Goal: Task Accomplishment & Management: Use online tool/utility

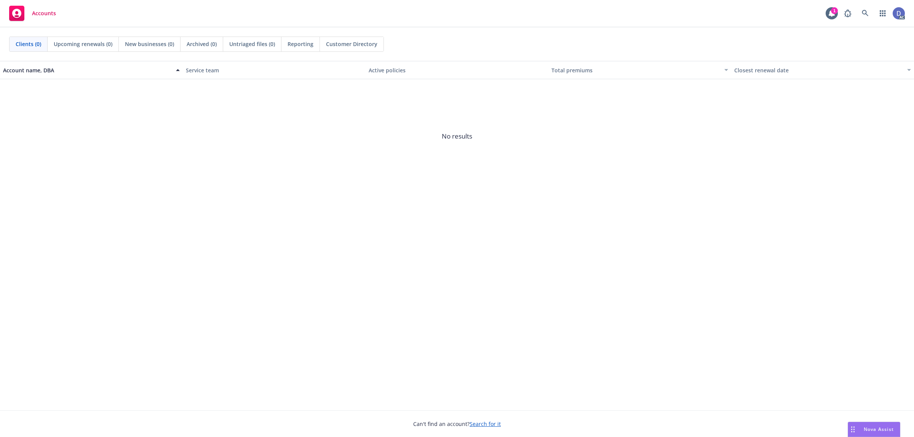
click at [871, 18] on link at bounding box center [865, 13] width 15 height 15
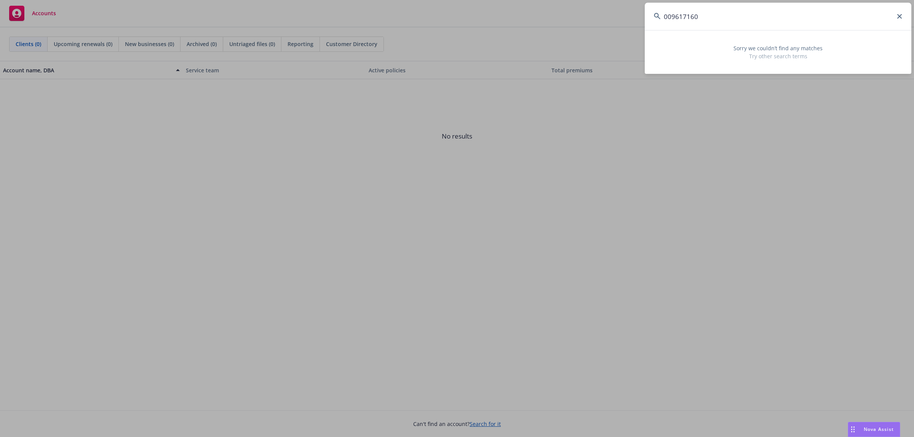
click at [668, 16] on input "009617160" at bounding box center [778, 16] width 267 height 27
click at [700, 13] on input "09617160" at bounding box center [778, 16] width 267 height 27
click at [846, 12] on input "096171601" at bounding box center [778, 16] width 267 height 27
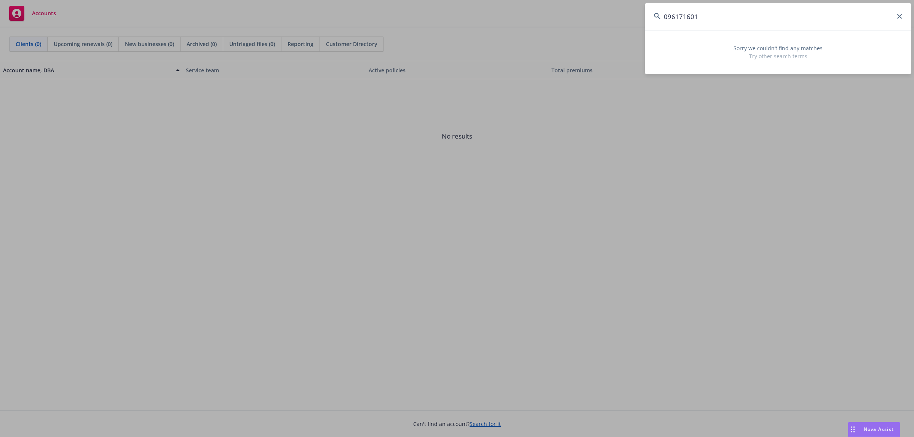
click at [846, 12] on input "096171601" at bounding box center [778, 16] width 267 height 27
paste input "6613876-"
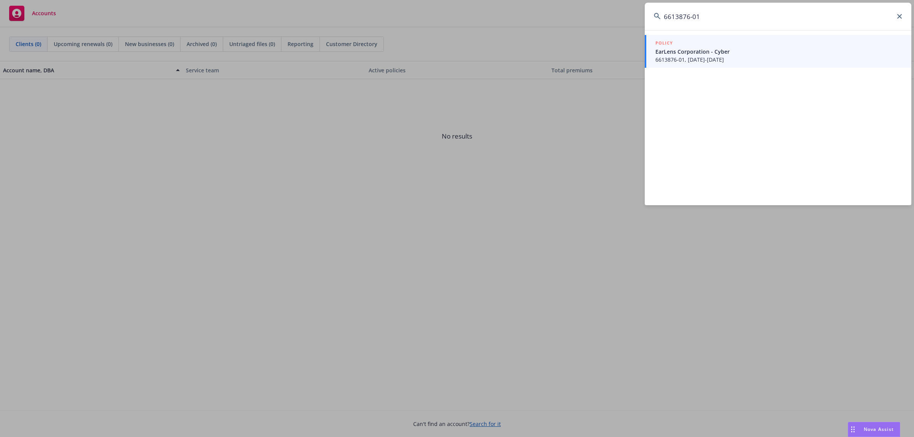
type input "6613876-01"
click at [717, 58] on span "6613876-01, 10/25/2021-10/25/2022" at bounding box center [778, 60] width 247 height 8
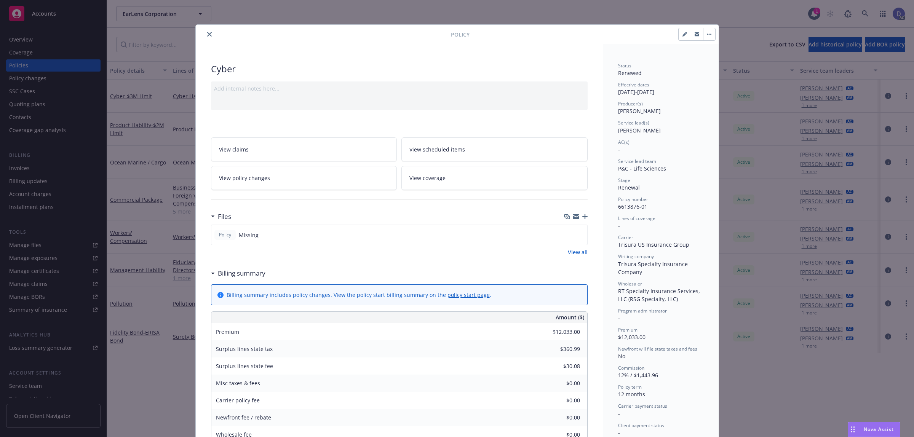
click at [208, 37] on button "close" at bounding box center [209, 34] width 9 height 9
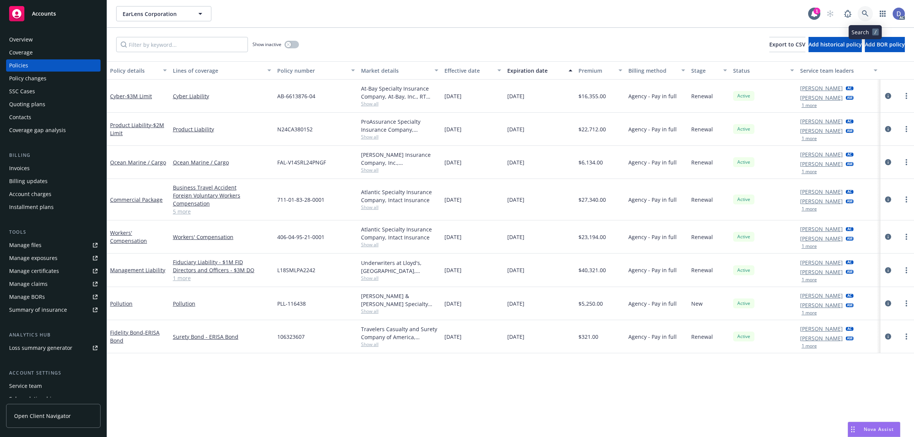
click at [867, 16] on icon at bounding box center [865, 13] width 6 height 6
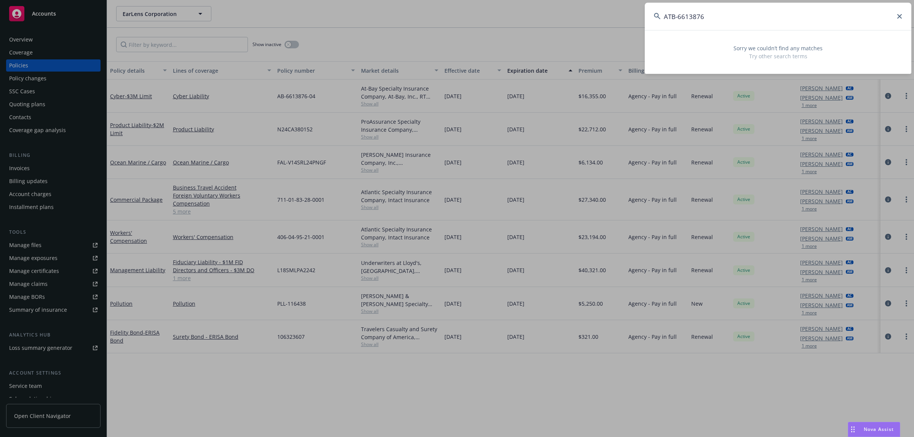
click at [678, 19] on input "ATB-6613876" at bounding box center [778, 16] width 267 height 27
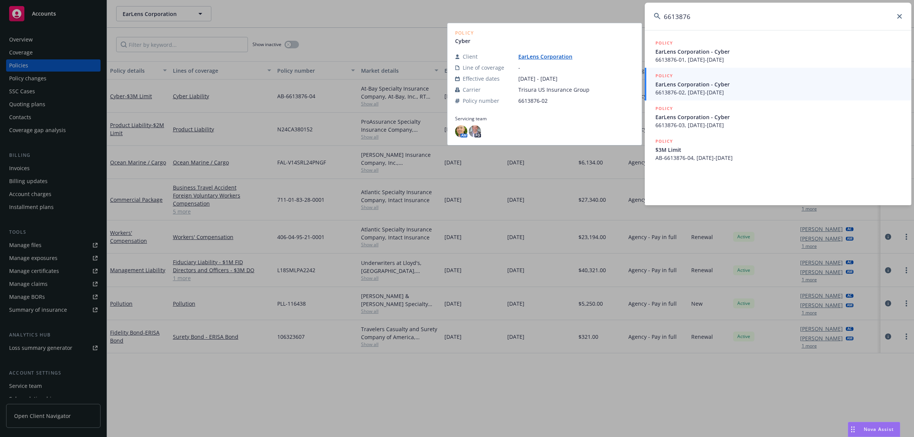
type input "6613876"
click at [704, 91] on span "6613876-02, 10/25/2022-10/25/2023" at bounding box center [778, 92] width 247 height 8
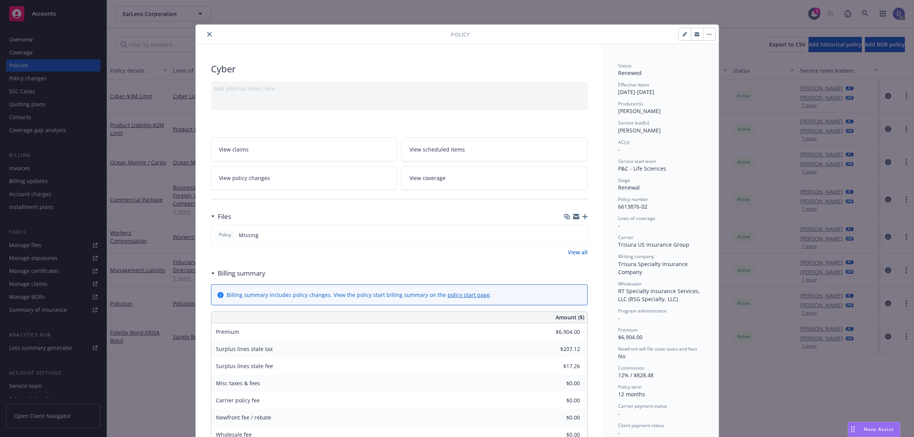
click at [207, 35] on icon "close" at bounding box center [209, 34] width 5 height 5
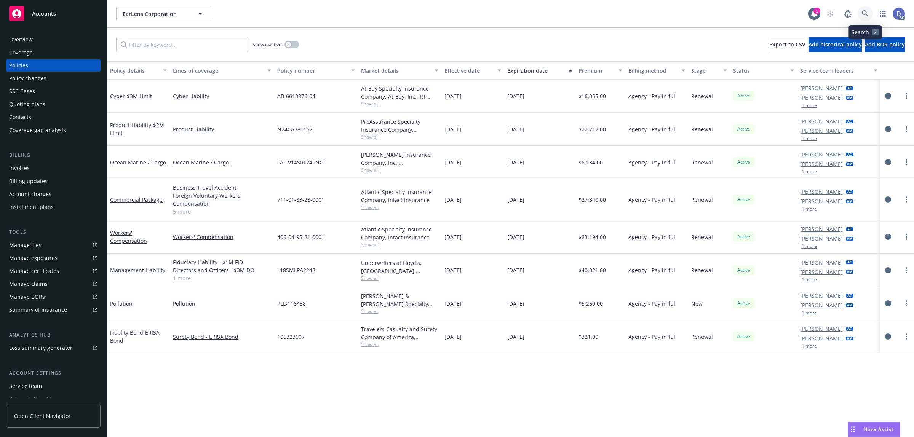
click at [863, 12] on icon at bounding box center [865, 13] width 7 height 7
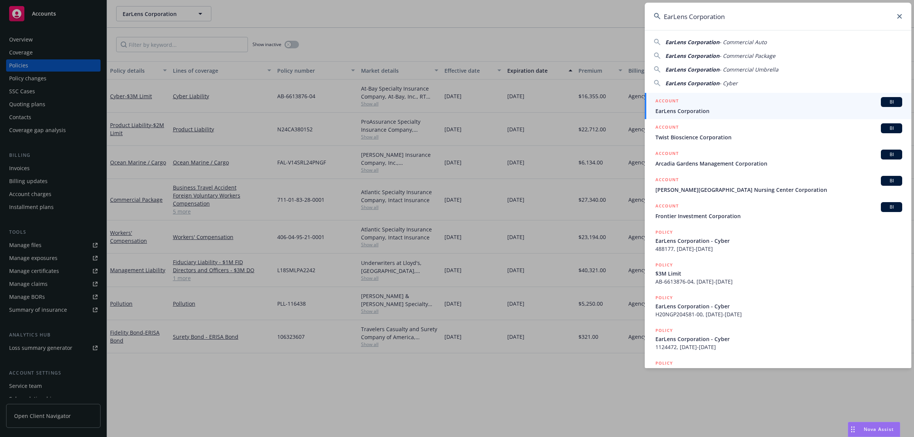
type input "EarLens Corporation"
click at [746, 115] on span "EarLens Corporation" at bounding box center [778, 111] width 247 height 8
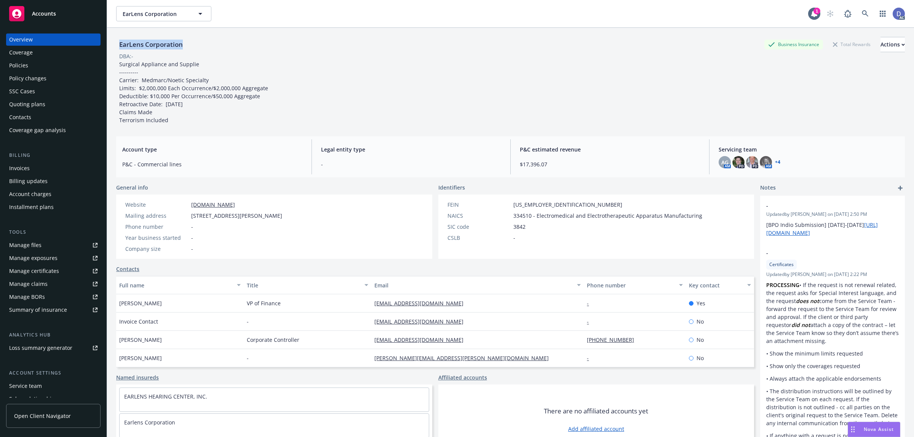
copy div "EarLens Corporation"
drag, startPoint x: 185, startPoint y: 44, endPoint x: 118, endPoint y: 46, distance: 67.1
click at [118, 46] on div "EarLens Corporation" at bounding box center [151, 45] width 70 height 10
click at [30, 281] on div "Manage claims" at bounding box center [28, 284] width 38 height 12
click at [39, 246] on div "Manage files" at bounding box center [25, 245] width 32 height 12
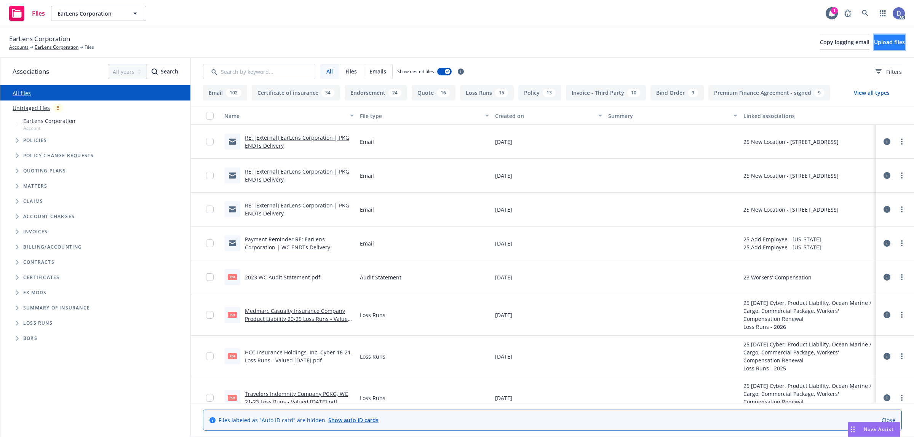
click at [874, 41] on span "Upload files" at bounding box center [889, 41] width 31 height 7
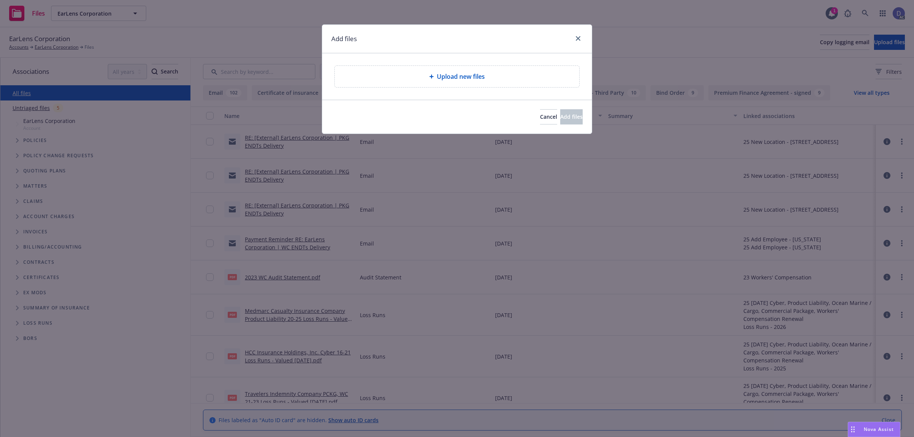
click at [427, 78] on div "Upload new files" at bounding box center [457, 76] width 232 height 9
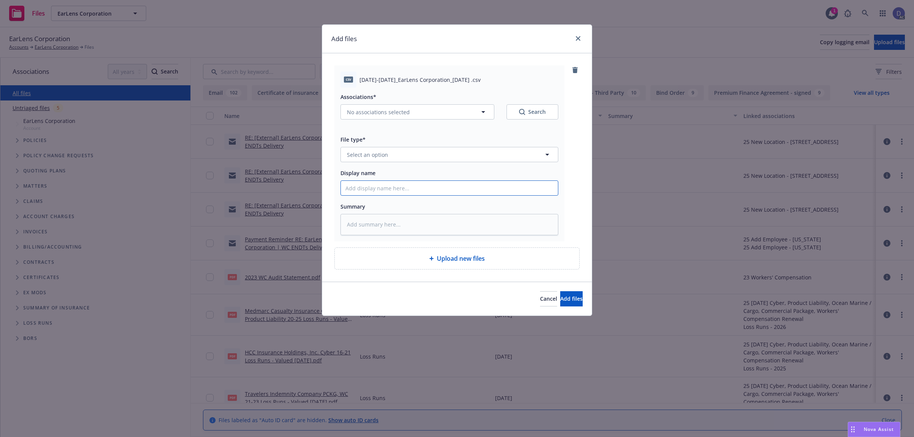
drag, startPoint x: 442, startPoint y: 190, endPoint x: 442, endPoint y: 185, distance: 5.0
click at [442, 190] on input "Display name" at bounding box center [449, 188] width 217 height 14
paste input "2021-2023_EarLens Corporation_7-27-2024"
type input "2021-2023_EarLens Corporation_7-27-2024"
type textarea "x"
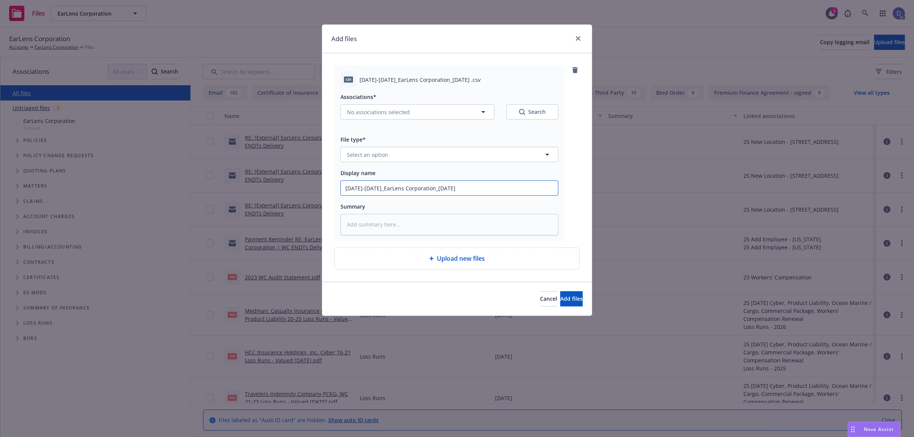
type input "2021-2023_EarLens Corporation_7-27-2024"
click at [471, 158] on button "Select an option" at bounding box center [449, 154] width 218 height 15
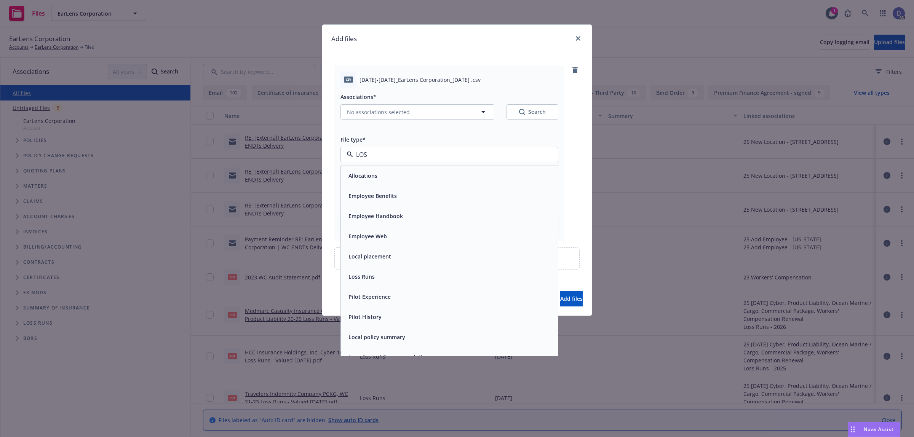
type input "LOSS"
click at [467, 173] on div "Loss Runs" at bounding box center [449, 175] width 208 height 11
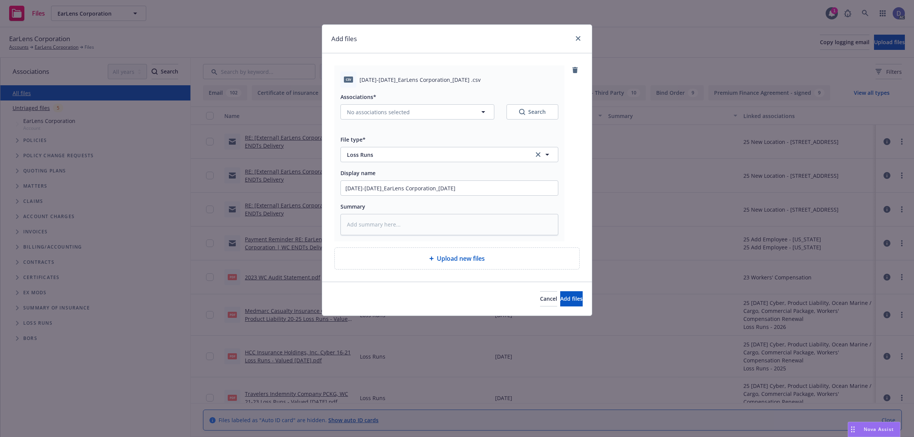
click at [410, 120] on div "Associations* No associations selected Search" at bounding box center [449, 110] width 218 height 37
click at [419, 113] on button "No associations selected" at bounding box center [417, 111] width 154 height 15
type textarea "x"
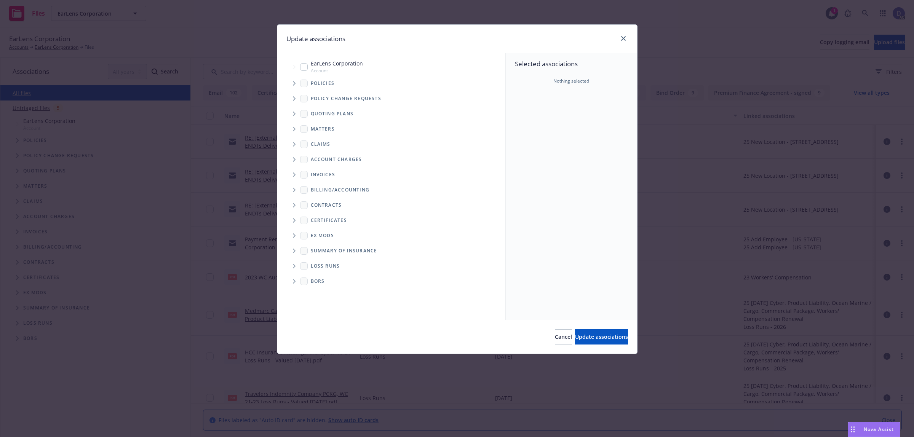
click at [292, 80] on span "Tree Example" at bounding box center [294, 83] width 12 height 12
click at [531, 133] on div "Selected associations Nothing selected" at bounding box center [571, 186] width 131 height 267
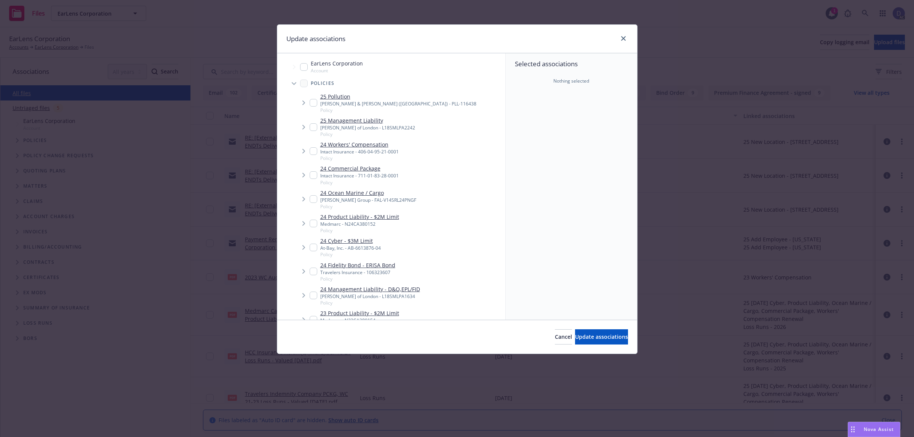
scroll to position [302, 0]
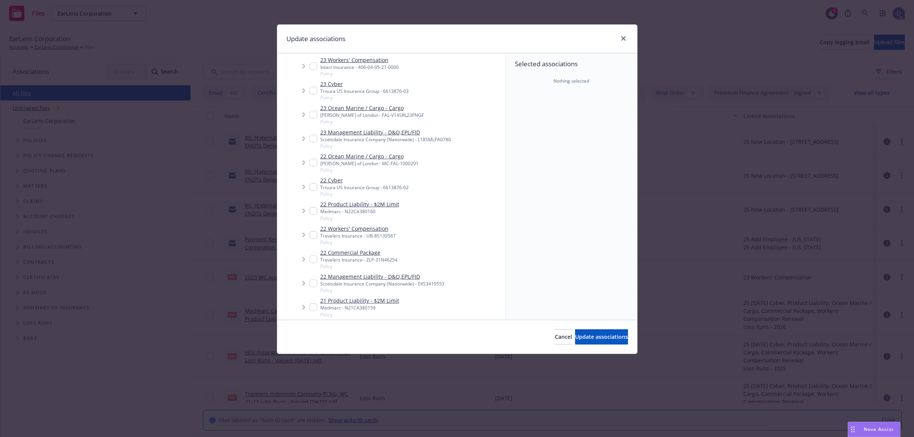
click at [351, 183] on link "22 Cyber" at bounding box center [364, 180] width 88 height 8
checkbox input "true"
click at [590, 328] on div "Cancel Update associations" at bounding box center [457, 337] width 360 height 34
click at [591, 331] on button "Update associations" at bounding box center [601, 336] width 53 height 15
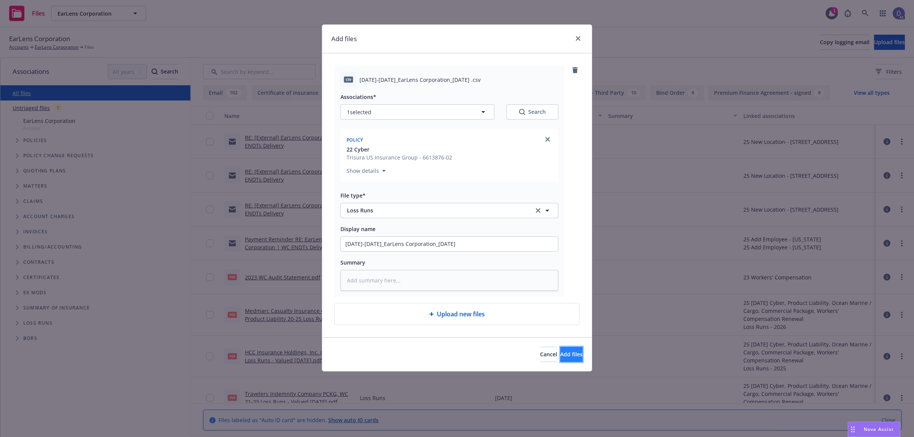
click at [571, 357] on button "Add files" at bounding box center [571, 354] width 22 height 15
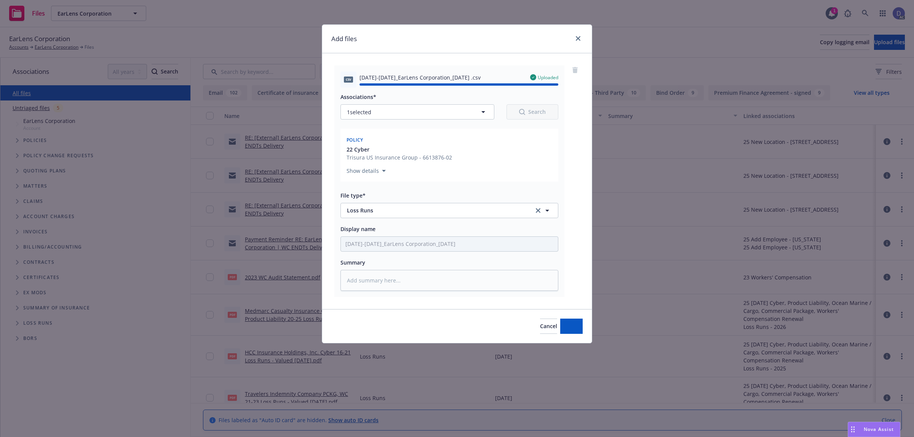
type textarea "x"
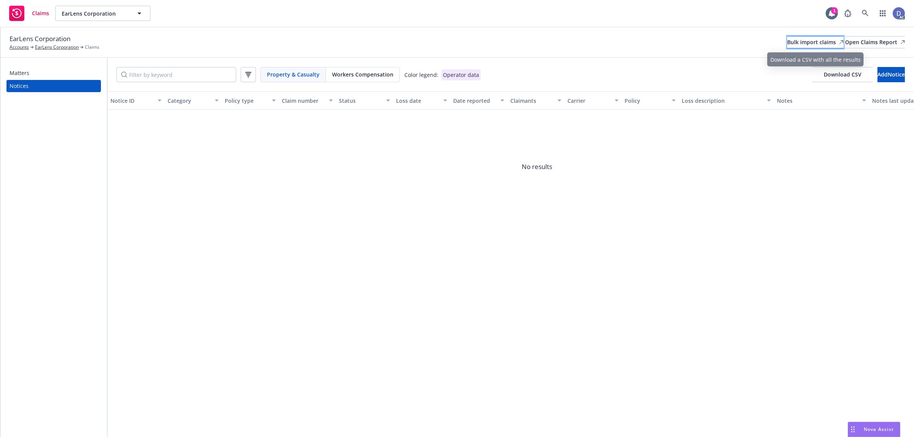
click at [839, 43] on icon at bounding box center [841, 42] width 5 height 5
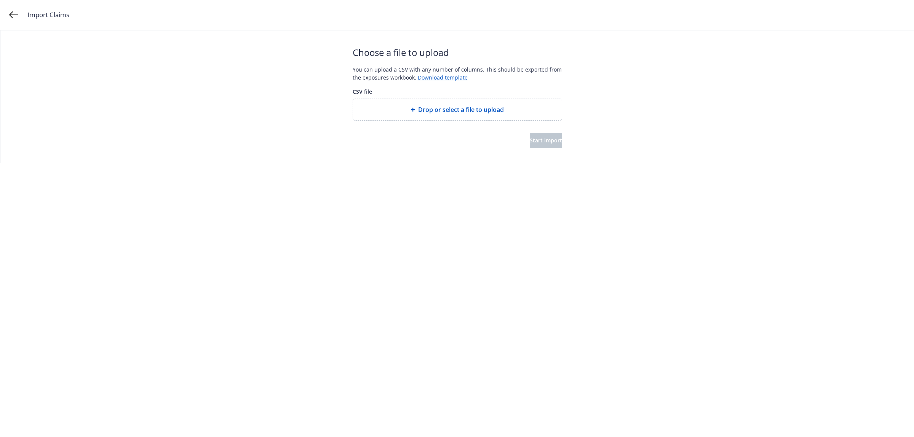
click at [431, 113] on span "Drop or select a file to upload" at bounding box center [461, 109] width 86 height 9
click at [530, 136] on button "Start import" at bounding box center [546, 140] width 32 height 15
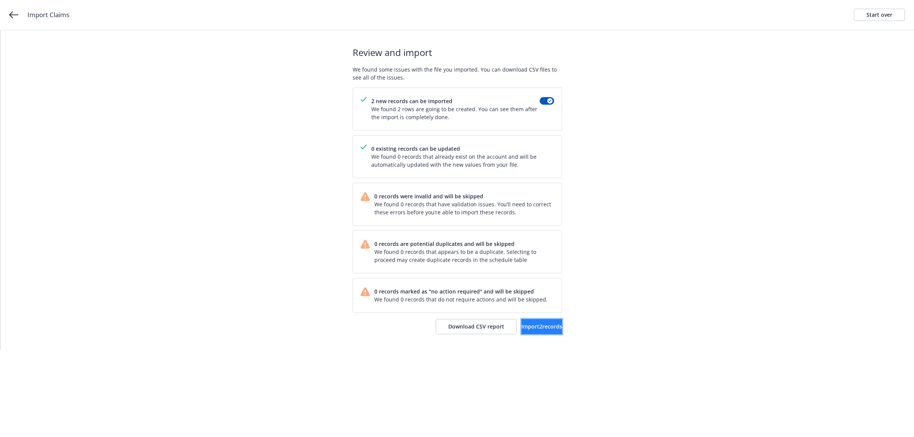
click at [530, 322] on button "Import 2 records" at bounding box center [541, 326] width 41 height 15
click at [529, 323] on link "View accounts" at bounding box center [531, 326] width 62 height 15
